Goal: Task Accomplishment & Management: Manage account settings

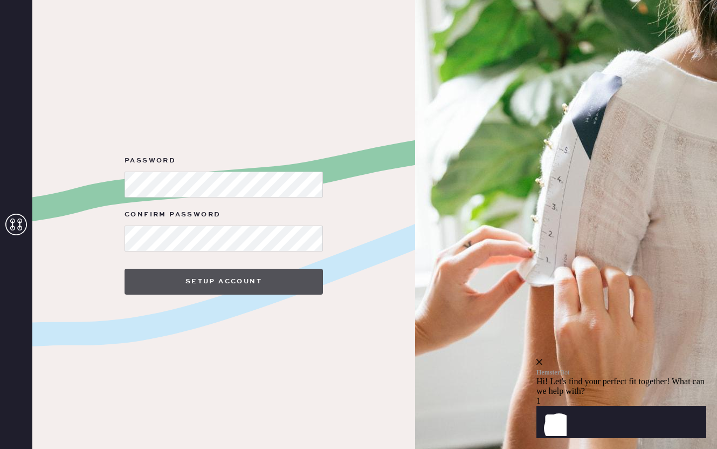
click at [221, 286] on button "Setup Account" at bounding box center [224, 282] width 199 height 26
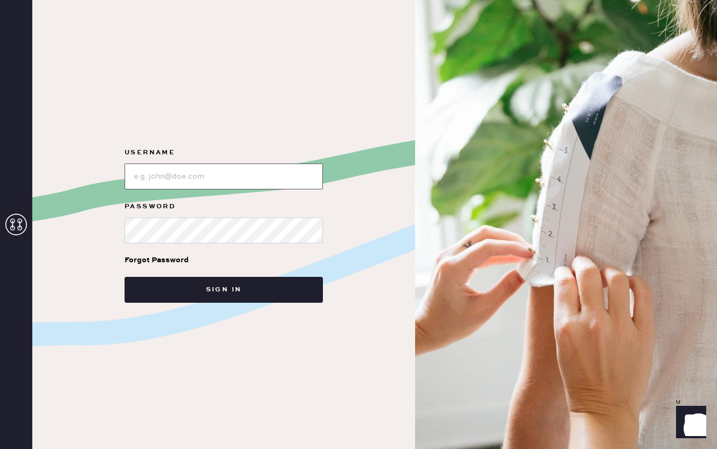
click at [214, 181] on input "loginName" at bounding box center [224, 176] width 199 height 26
type input "juliacdelafuente@gmail.com"
click at [125, 277] on button "Sign in" at bounding box center [224, 290] width 199 height 26
